Goal: Information Seeking & Learning: Learn about a topic

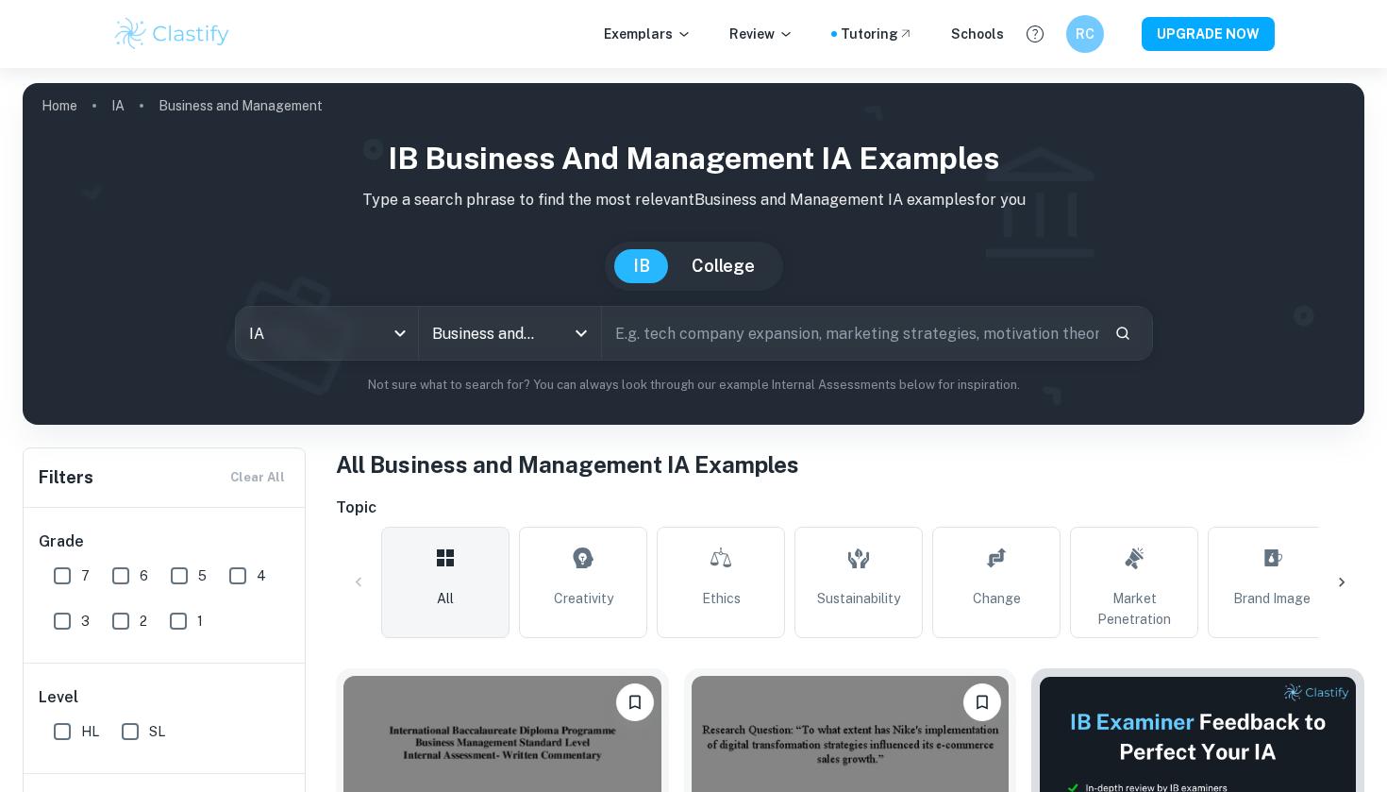
scroll to position [391, 0]
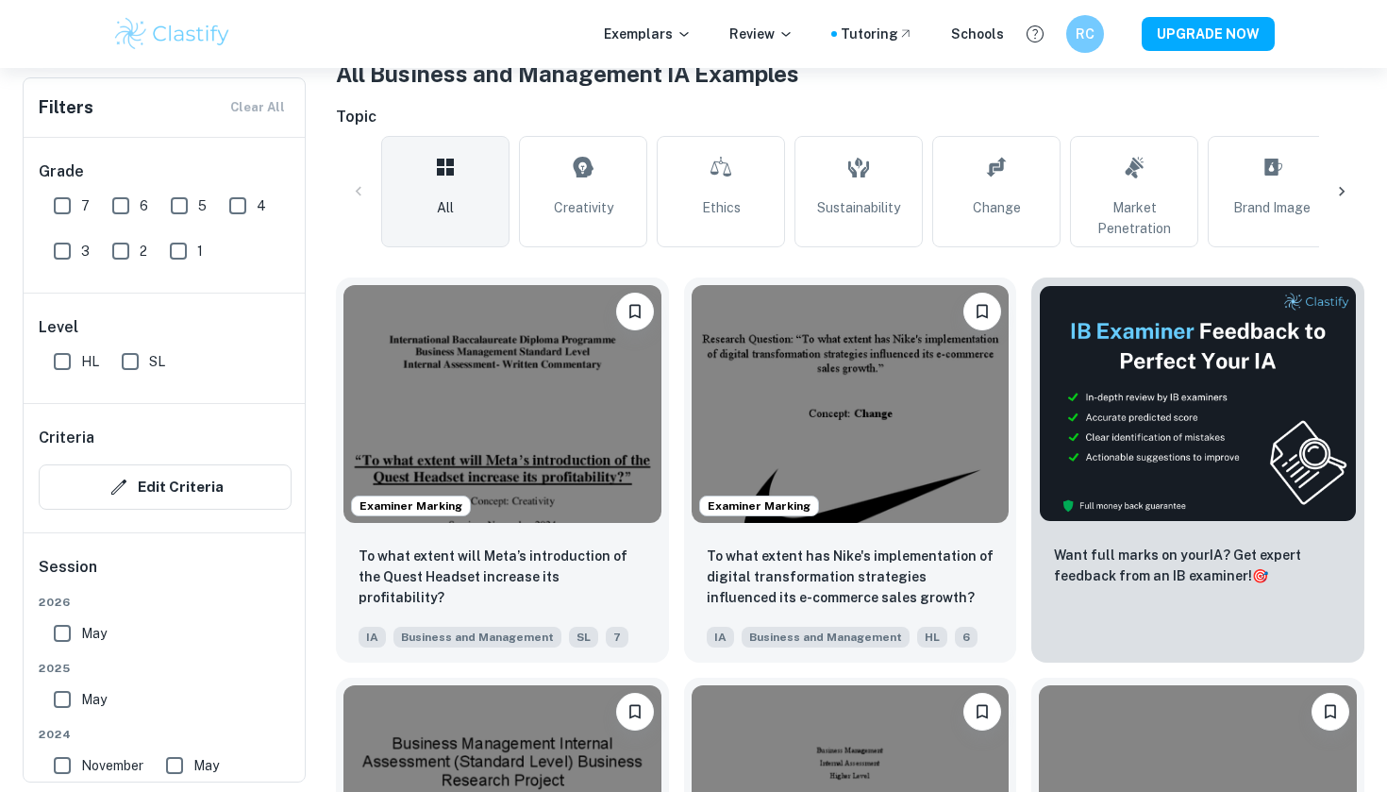
click at [518, 361] on img at bounding box center [503, 404] width 318 height 238
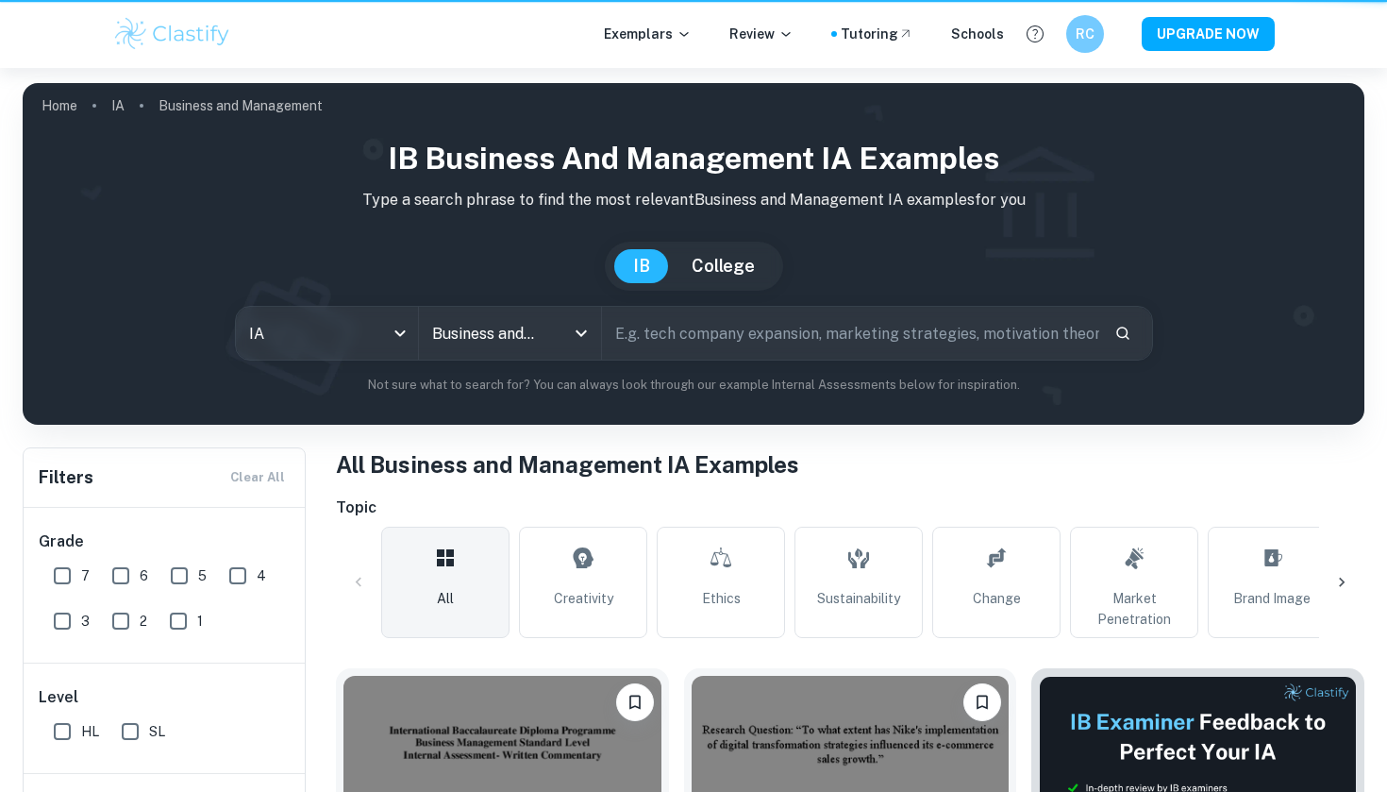
scroll to position [391, 0]
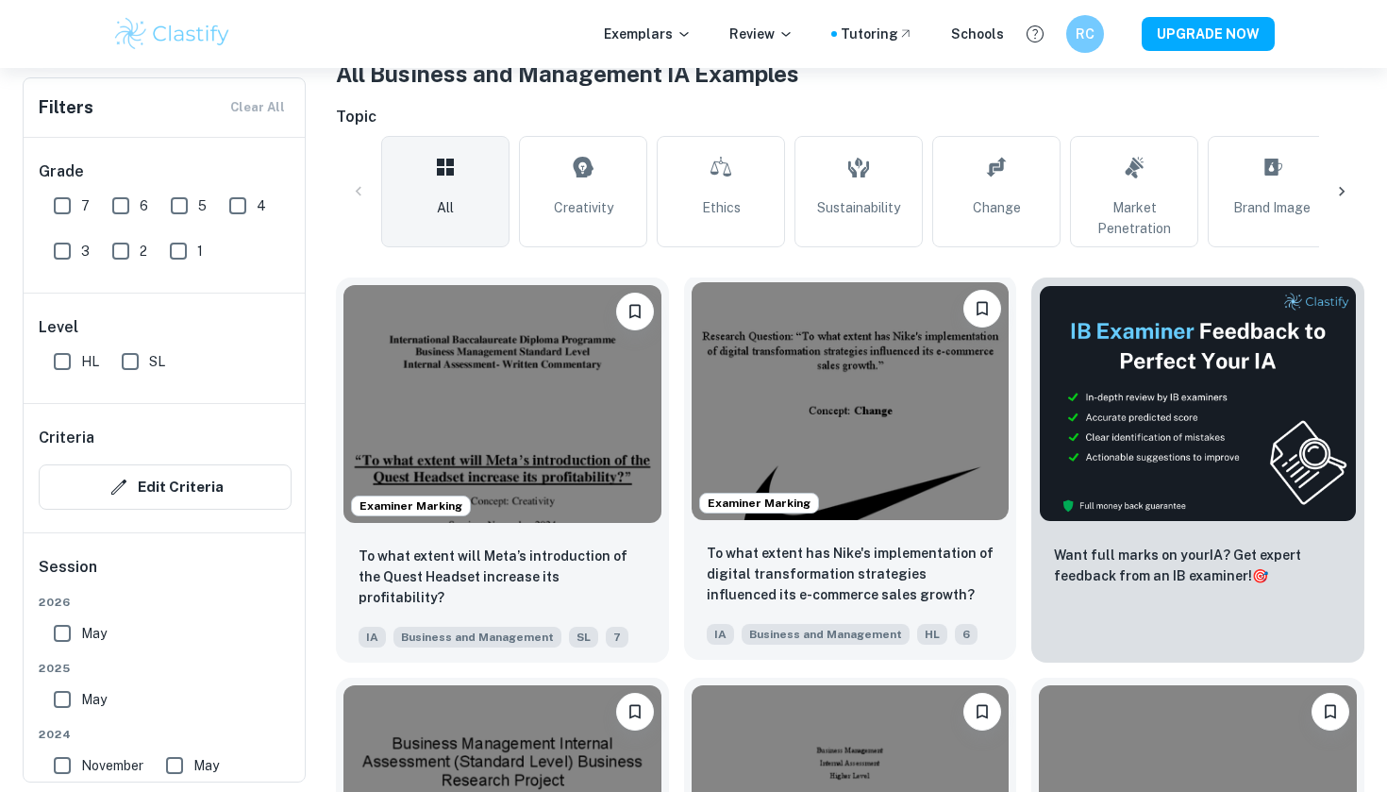
click at [921, 451] on img at bounding box center [851, 401] width 318 height 238
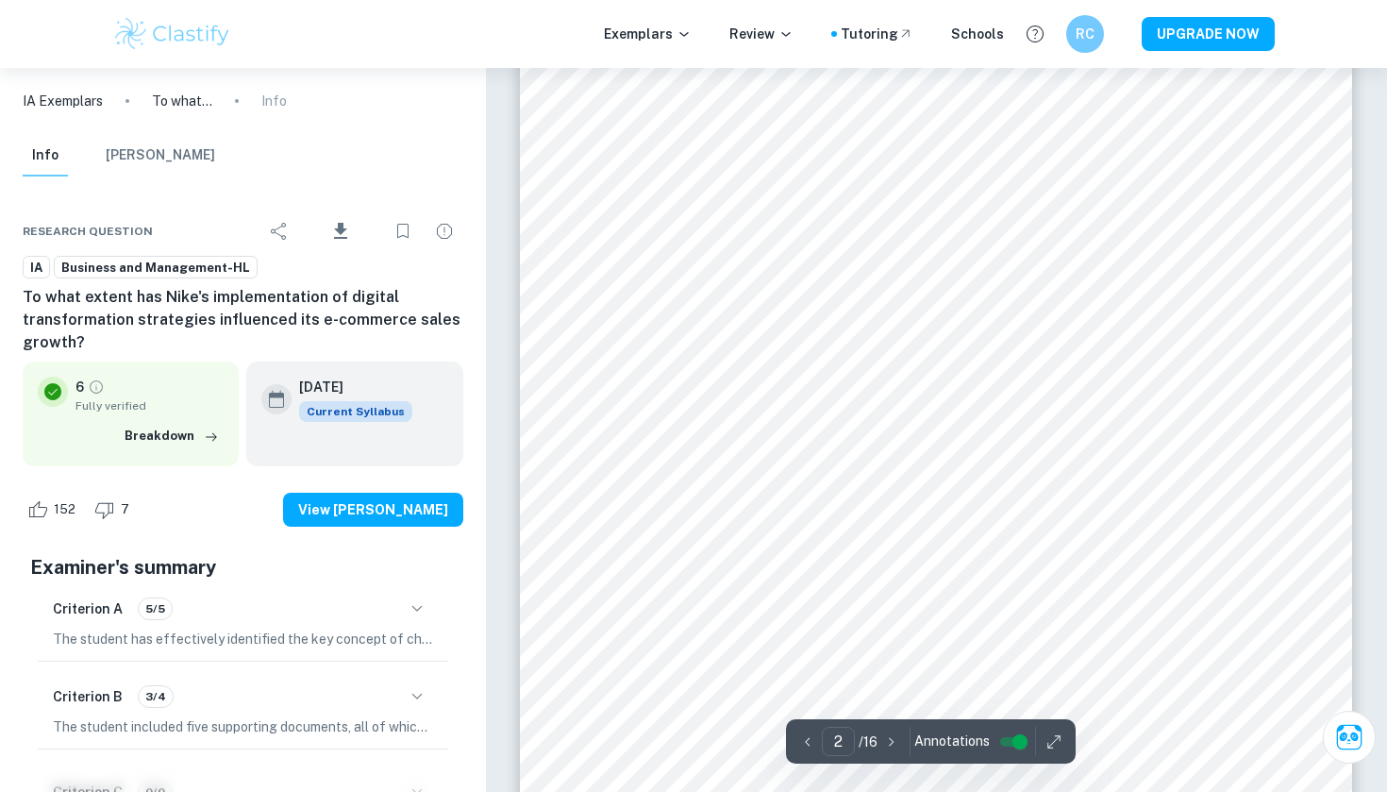
scroll to position [1396, 1]
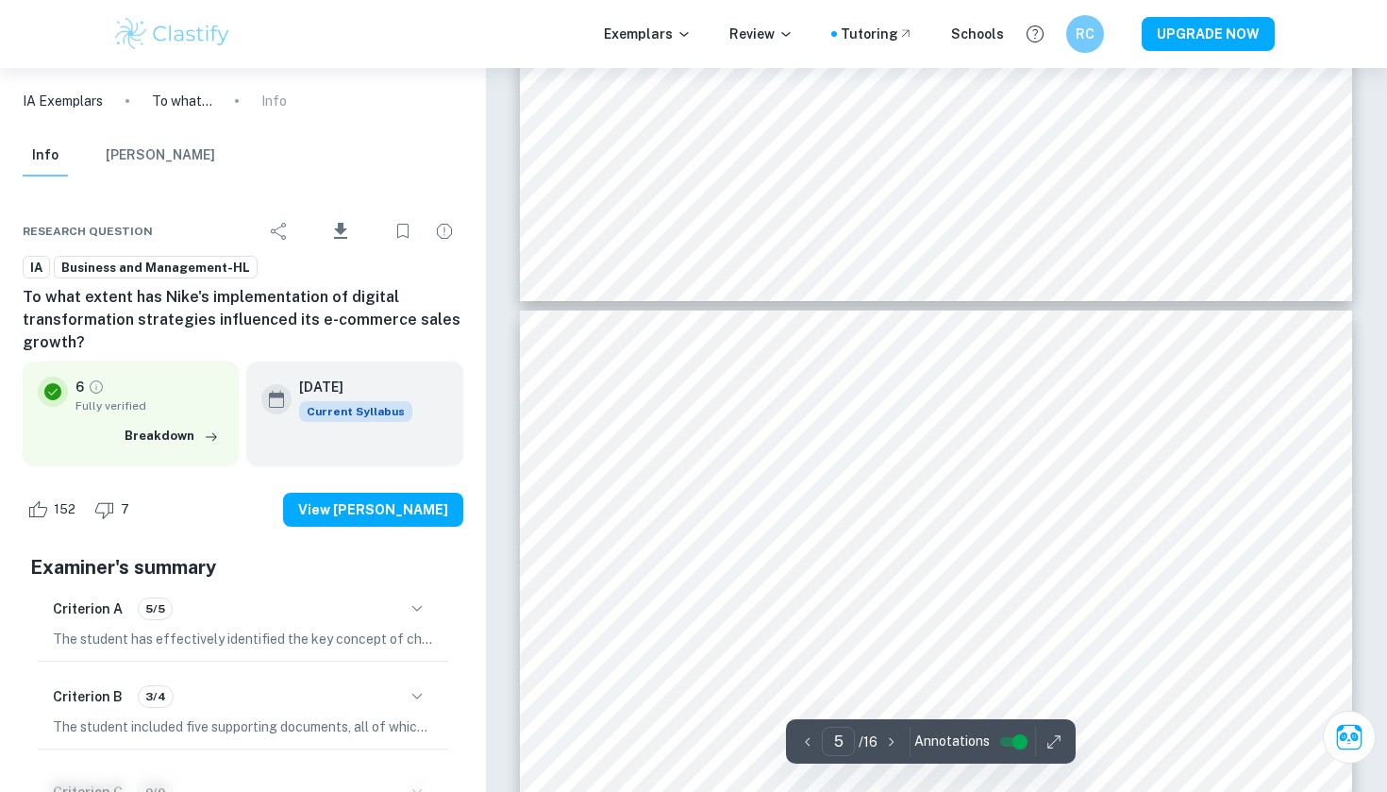
type input "4"
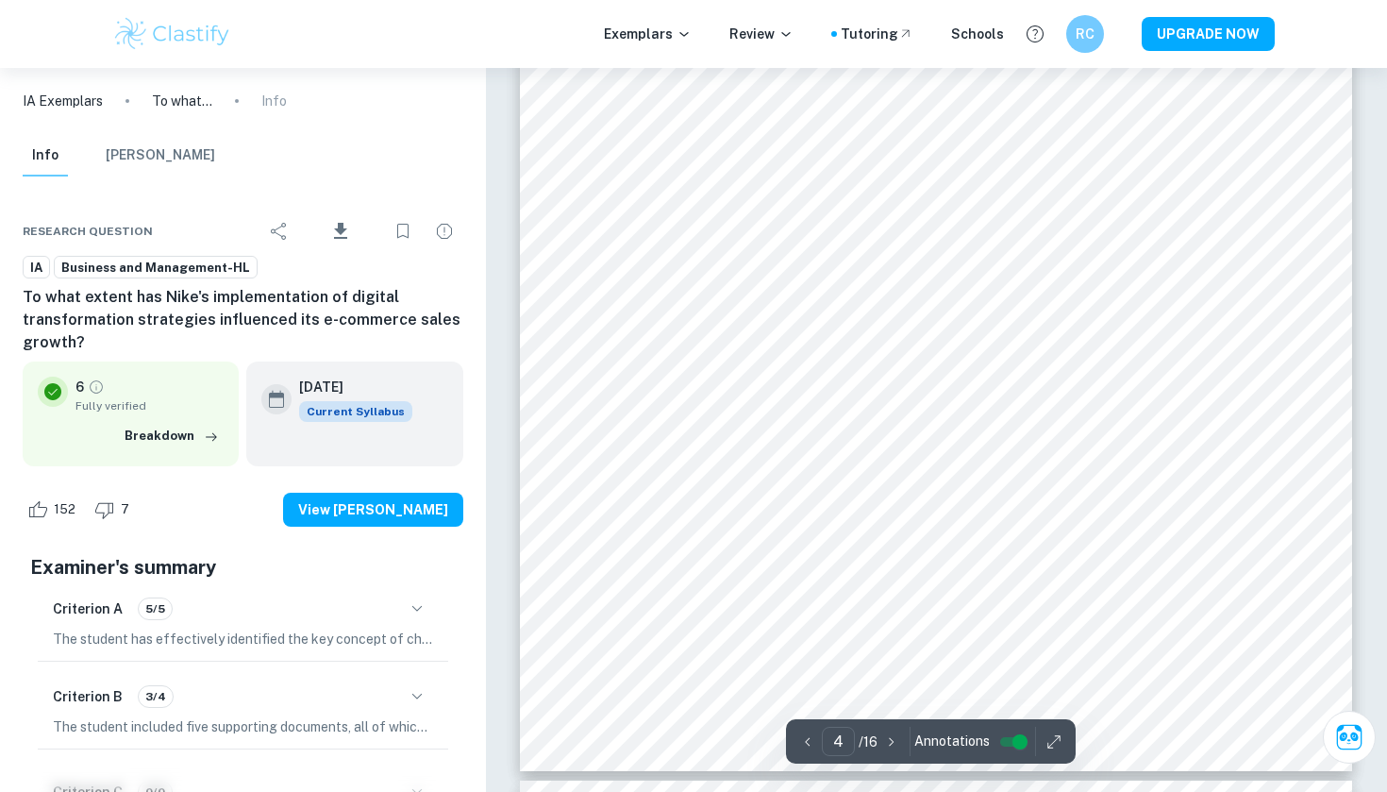
scroll to position [3985, 0]
